Goal: Task Accomplishment & Management: Use online tool/utility

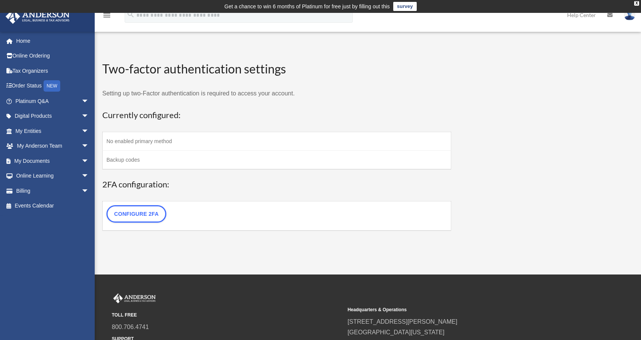
click at [156, 158] on td "Backup codes" at bounding box center [277, 159] width 348 height 19
click at [159, 212] on link "Configure 2FA" at bounding box center [136, 213] width 60 height 17
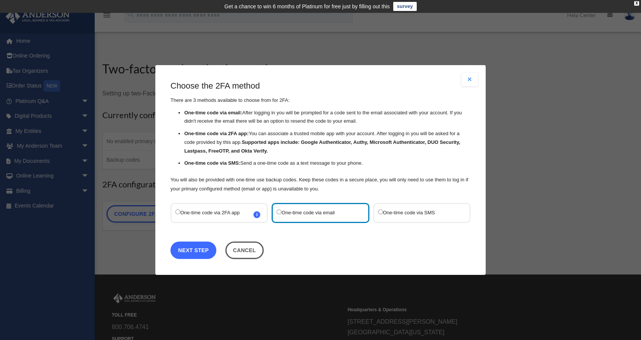
click at [210, 246] on link "Next Step" at bounding box center [193, 250] width 46 height 17
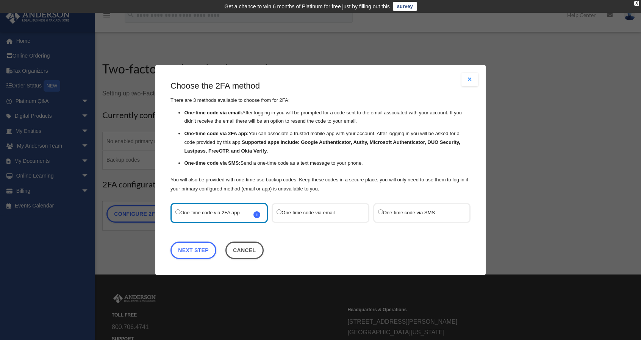
click at [306, 209] on label "One-time code via email" at bounding box center [317, 213] width 80 height 10
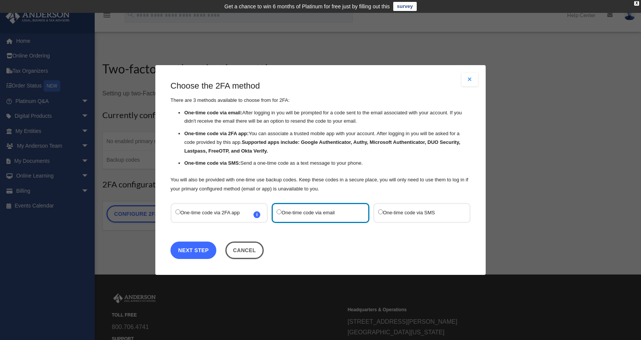
click at [201, 248] on link "Next Step" at bounding box center [193, 250] width 46 height 17
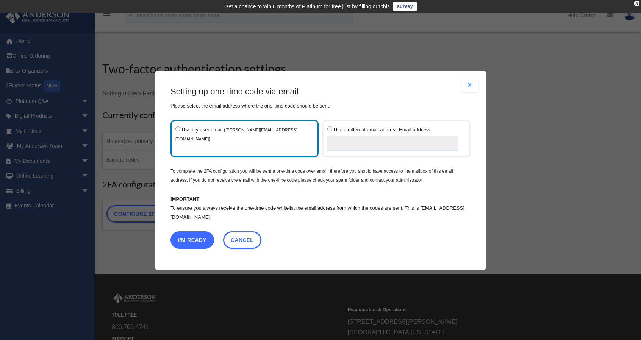
click at [199, 242] on button "I'm Ready" at bounding box center [192, 239] width 44 height 17
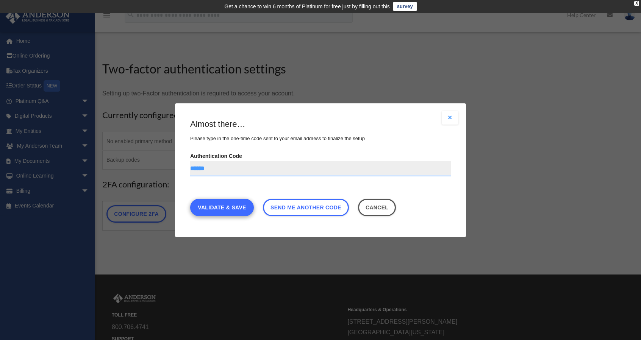
type input "******"
click at [238, 210] on link "Validate & Save" at bounding box center [222, 206] width 64 height 17
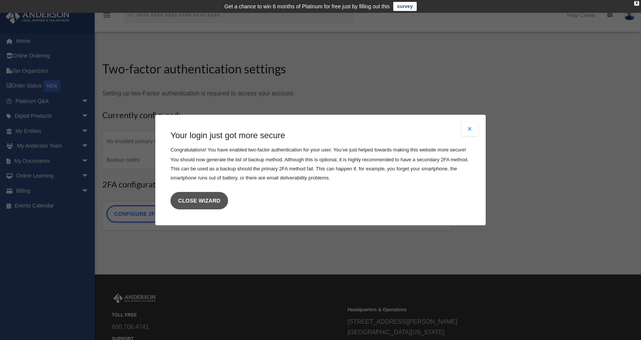
click at [217, 202] on link "Close wizard" at bounding box center [199, 200] width 58 height 17
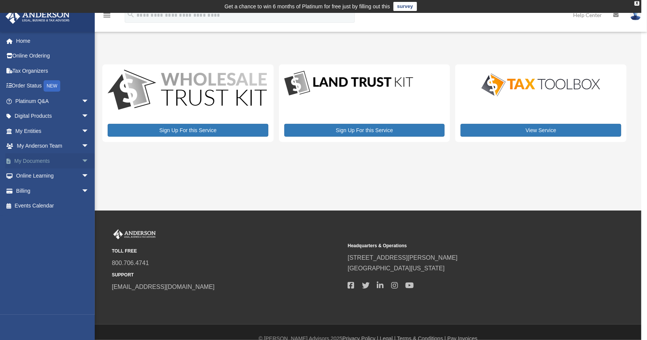
click at [81, 159] on span "arrow_drop_down" at bounding box center [88, 161] width 15 height 16
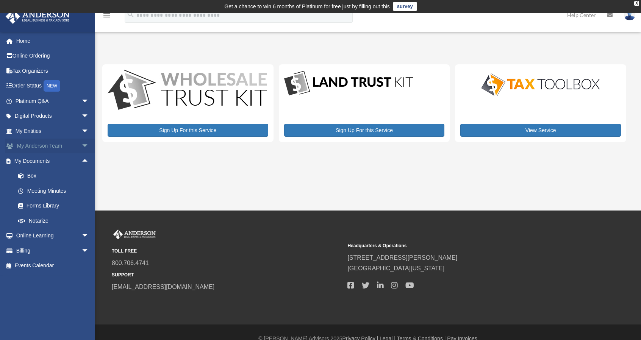
click at [81, 143] on span "arrow_drop_down" at bounding box center [88, 147] width 15 height 16
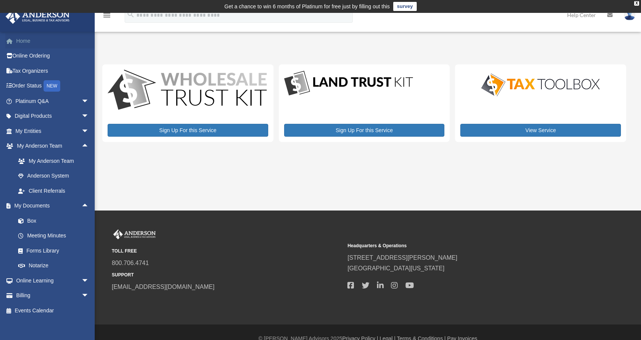
click at [27, 41] on link "Home" at bounding box center [52, 40] width 95 height 15
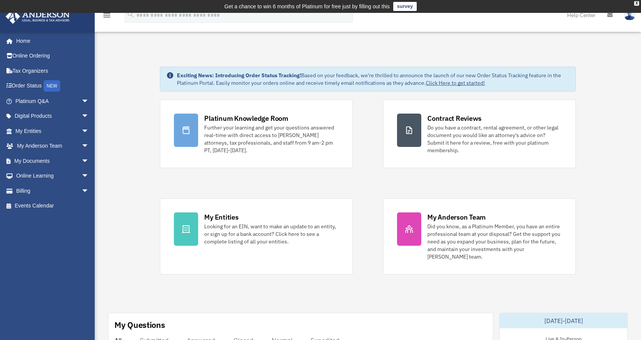
click at [630, 18] on img at bounding box center [629, 14] width 11 height 11
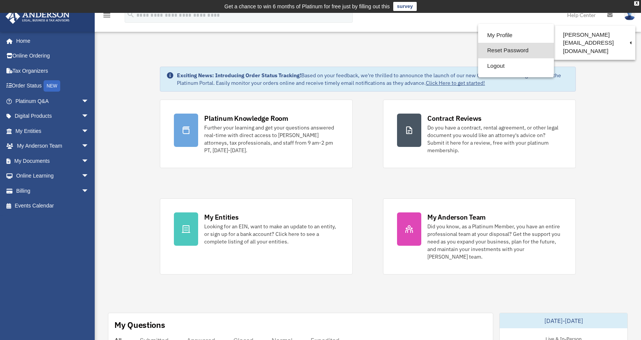
click at [528, 50] on link "Reset Password" at bounding box center [516, 51] width 76 height 16
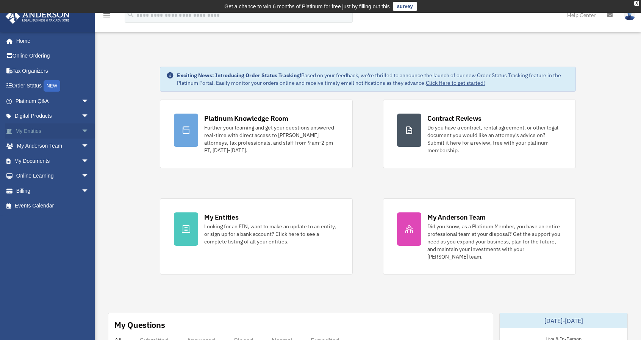
click at [81, 127] on span "arrow_drop_down" at bounding box center [88, 131] width 15 height 16
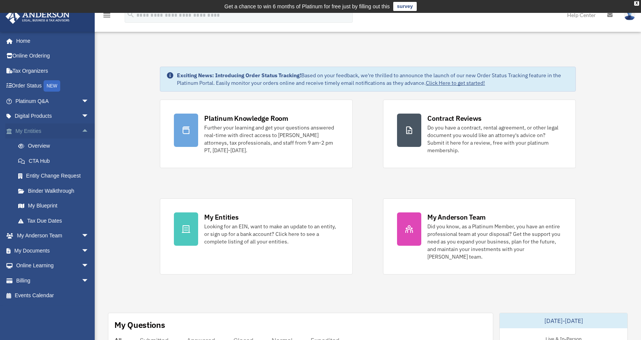
click at [81, 127] on span "arrow_drop_up" at bounding box center [88, 131] width 15 height 16
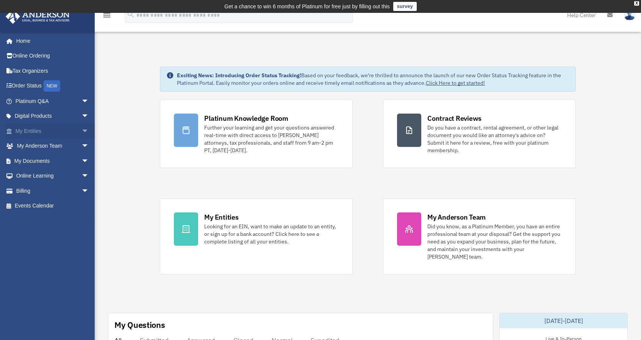
click at [81, 127] on span "arrow_drop_down" at bounding box center [88, 131] width 15 height 16
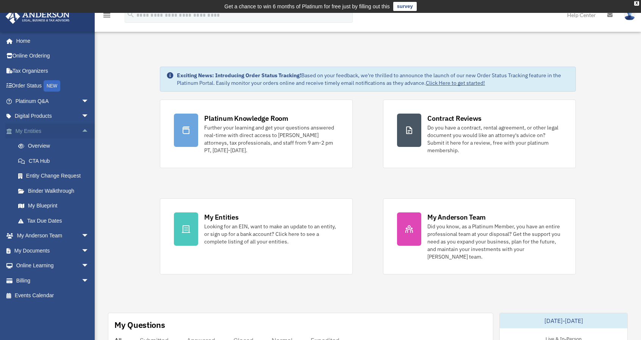
click at [81, 127] on span "arrow_drop_up" at bounding box center [88, 131] width 15 height 16
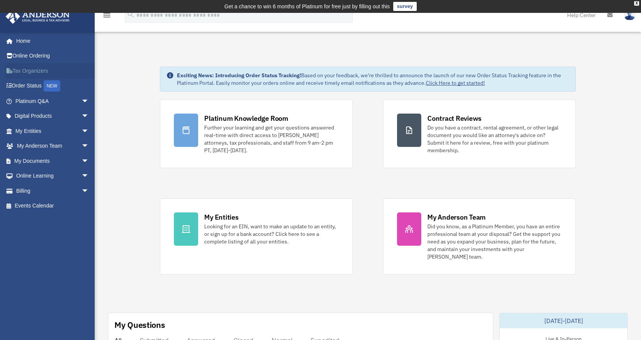
click at [54, 72] on link "Tax Organizers" at bounding box center [52, 70] width 95 height 15
click at [81, 163] on span "arrow_drop_down" at bounding box center [88, 161] width 15 height 16
click at [81, 142] on span "arrow_drop_down" at bounding box center [88, 147] width 15 height 16
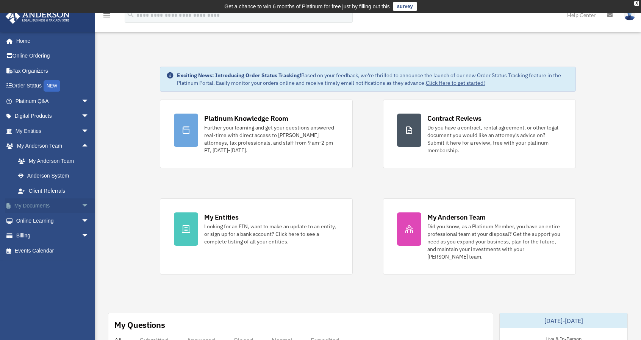
click at [81, 202] on span "arrow_drop_down" at bounding box center [88, 206] width 15 height 16
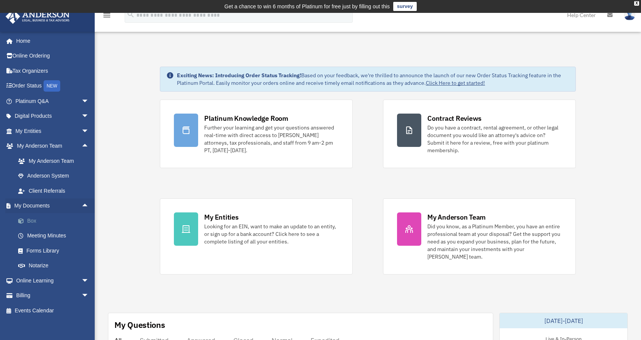
click at [34, 219] on link "Box" at bounding box center [56, 220] width 90 height 15
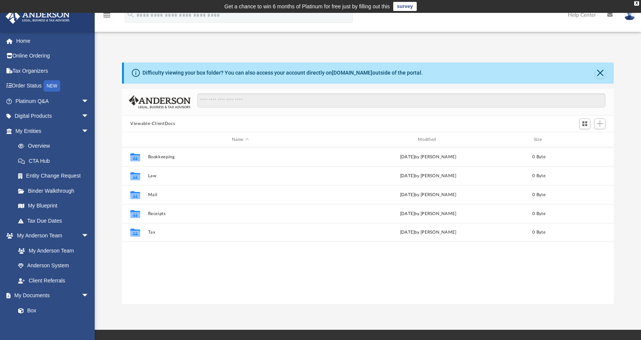
scroll to position [166, 486]
drag, startPoint x: 198, startPoint y: 256, endPoint x: 162, endPoint y: 271, distance: 39.5
click at [162, 271] on div "Collaborated Folder Bookkeeping [DATE] by [PERSON_NAME] 0 Byte Collaborated Fol…" at bounding box center [368, 225] width 492 height 157
click at [604, 122] on button "Add" at bounding box center [599, 124] width 11 height 11
click at [585, 137] on li "Upload" at bounding box center [589, 139] width 24 height 8
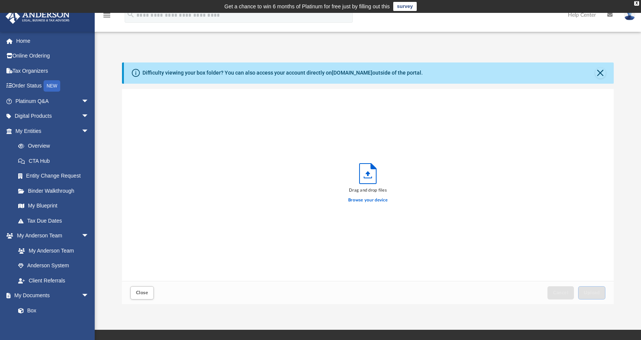
scroll to position [186, 486]
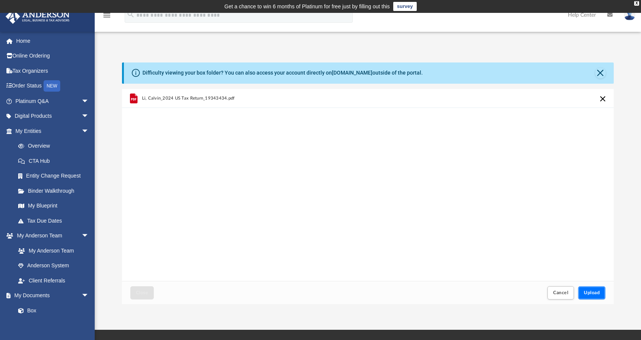
click at [596, 291] on span "Upload" at bounding box center [592, 293] width 16 height 5
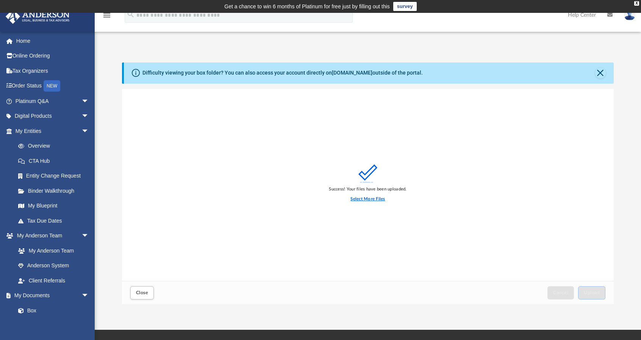
click at [377, 196] on label "Select More Files" at bounding box center [367, 199] width 34 height 7
click at [0, 0] on input "Select More Files" at bounding box center [0, 0] width 0 height 0
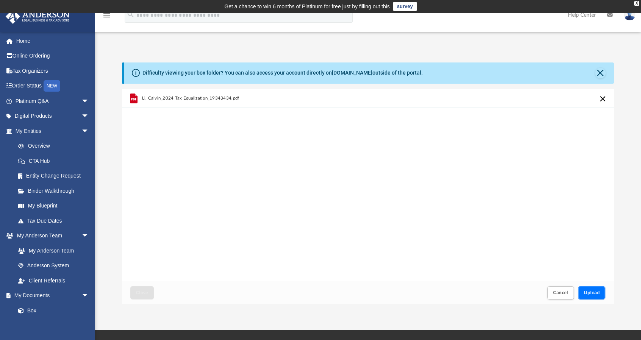
click at [594, 294] on span "Upload" at bounding box center [592, 293] width 16 height 5
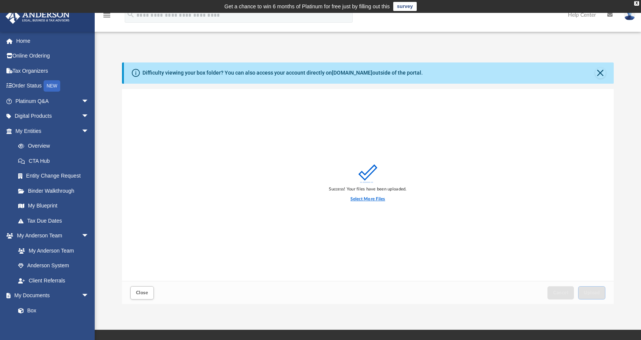
click at [377, 199] on label "Select More Files" at bounding box center [367, 199] width 34 height 7
click at [0, 0] on input "Select More Files" at bounding box center [0, 0] width 0 height 0
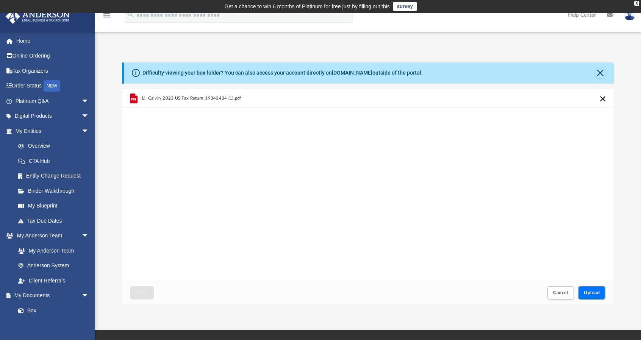
click at [589, 294] on span "Upload" at bounding box center [592, 293] width 16 height 5
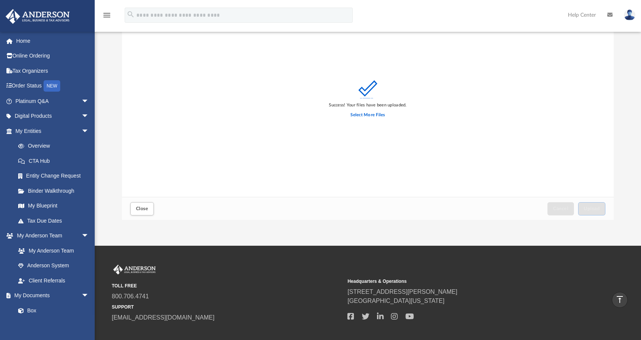
scroll to position [22, 0]
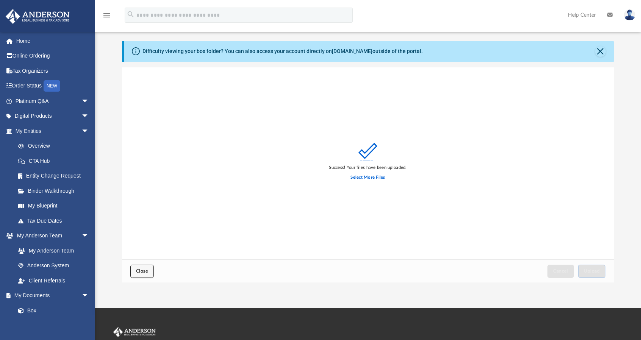
click at [137, 267] on button "Close" at bounding box center [141, 271] width 23 height 13
